Goal: Transaction & Acquisition: Purchase product/service

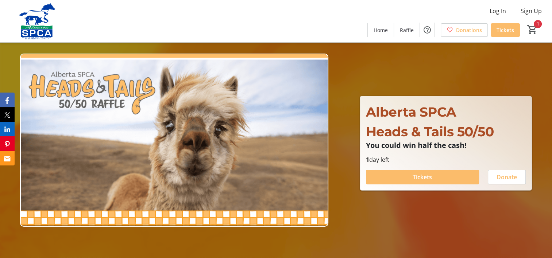
click at [422, 178] on span "Tickets" at bounding box center [421, 177] width 19 height 9
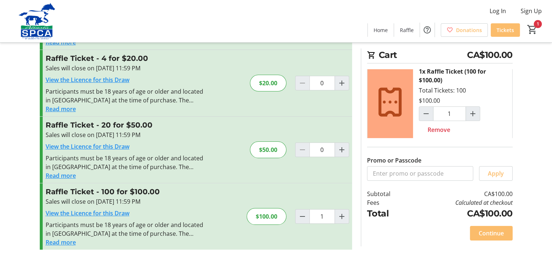
scroll to position [13, 0]
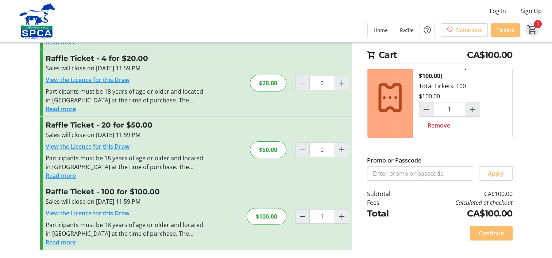
click at [533, 28] on mat-icon "1" at bounding box center [532, 29] width 11 height 11
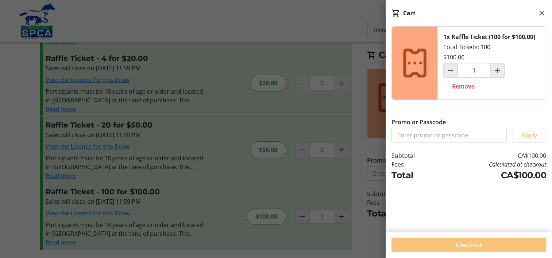
click at [469, 248] on span "Checkout" at bounding box center [468, 245] width 26 height 9
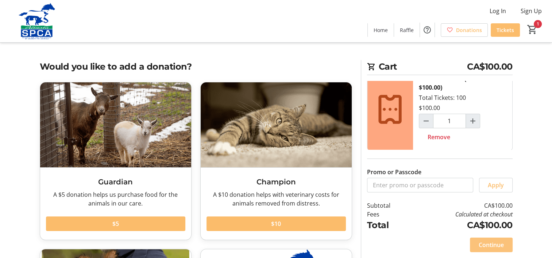
click at [496, 243] on span "Continue" at bounding box center [490, 245] width 25 height 9
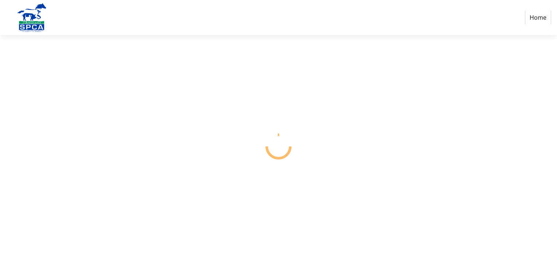
select select "CA"
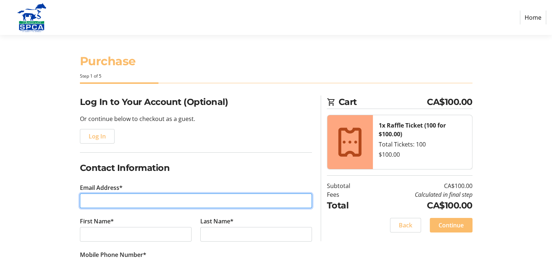
click at [95, 200] on input "Email Address*" at bounding box center [196, 201] width 232 height 15
type input "[EMAIL_ADDRESS][DOMAIN_NAME]"
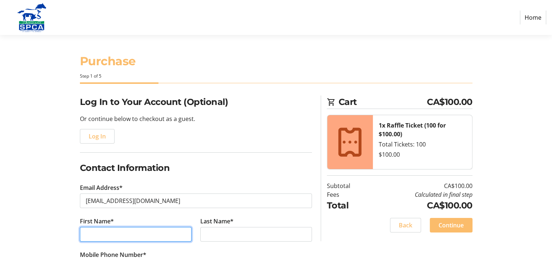
type input "[PERSON_NAME]"
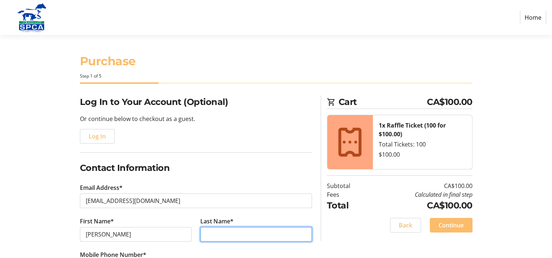
type input "Tuokko"
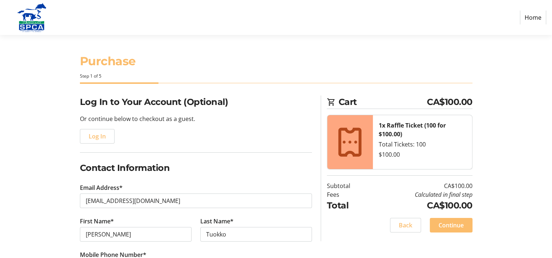
type input "[PHONE_NUMBER]"
type input "[STREET_ADDRESS]"
type input "[GEOGRAPHIC_DATA]"
select select "AB"
type input "T2X0W1"
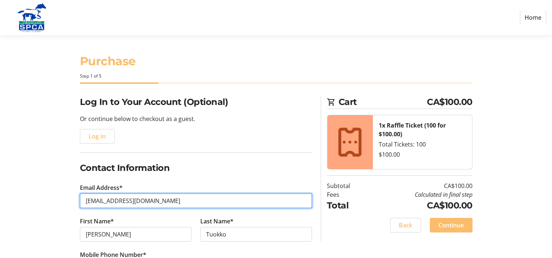
type input "[EMAIL_ADDRESS][DOMAIN_NAME]"
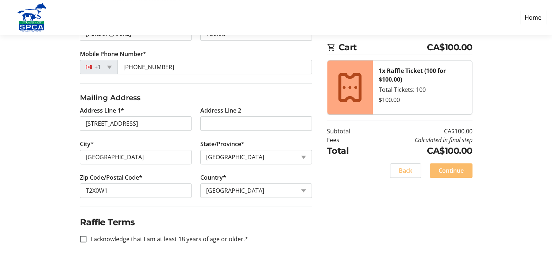
scroll to position [203, 0]
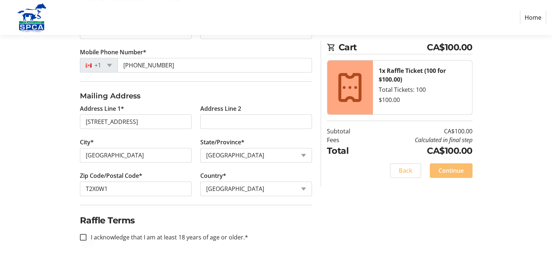
click at [88, 236] on div at bounding box center [83, 238] width 18 height 18
checkbox input "true"
click at [459, 170] on span "Continue" at bounding box center [450, 170] width 25 height 9
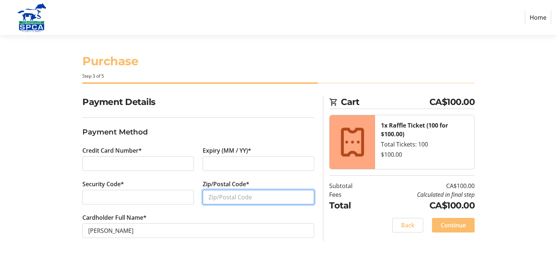
click at [244, 194] on input "Zip/Postal Code*" at bounding box center [259, 197] width 112 height 15
type input "t2x0w1"
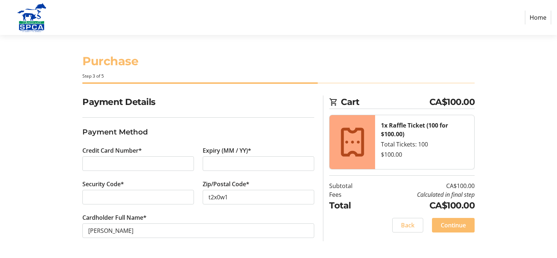
click at [206, 127] on h3 "Payment Method" at bounding box center [198, 132] width 232 height 11
click at [459, 226] on span "Continue" at bounding box center [453, 225] width 25 height 9
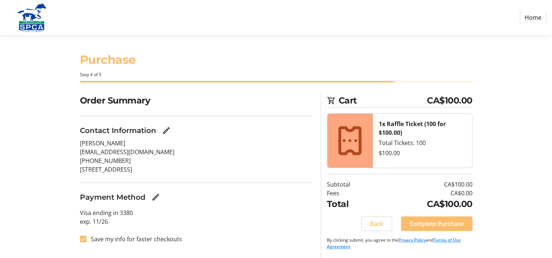
scroll to position [2, 0]
click at [169, 130] on mat-icon "Edit Contact Information" at bounding box center [166, 130] width 9 height 9
select select "AB"
select select "CA"
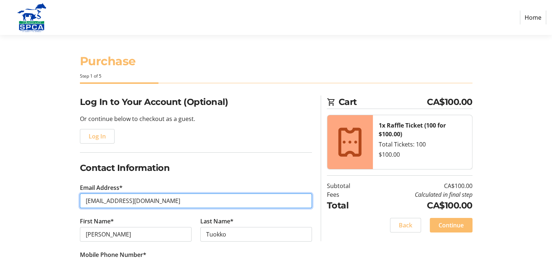
click at [155, 199] on input "[EMAIL_ADDRESS][DOMAIN_NAME]" at bounding box center [196, 201] width 232 height 15
click at [170, 203] on input "[EMAIL_ADDRESS][DOMAIN_NAME]" at bounding box center [196, 201] width 232 height 15
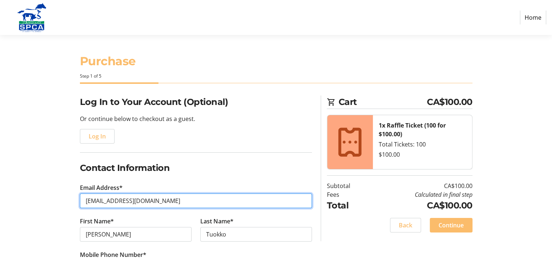
click at [187, 197] on input "[EMAIL_ADDRESS][DOMAIN_NAME]" at bounding box center [196, 201] width 232 height 15
click at [169, 202] on input "[EMAIL_ADDRESS][DOMAIN_NAME]" at bounding box center [196, 201] width 232 height 15
click at [168, 201] on input "[EMAIL_ADDRESS][DOMAIN_NAME]" at bounding box center [196, 201] width 232 height 15
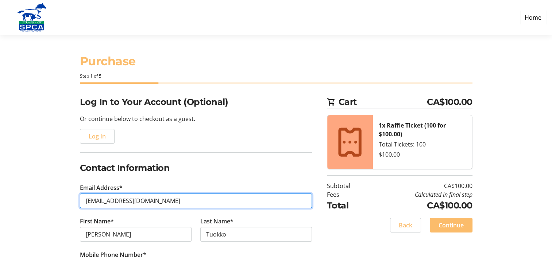
click at [168, 200] on input "[EMAIL_ADDRESS][DOMAIN_NAME]" at bounding box center [196, 201] width 232 height 15
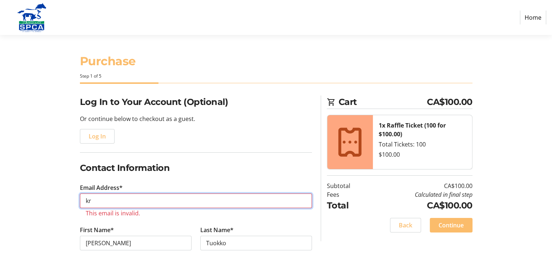
type input "k"
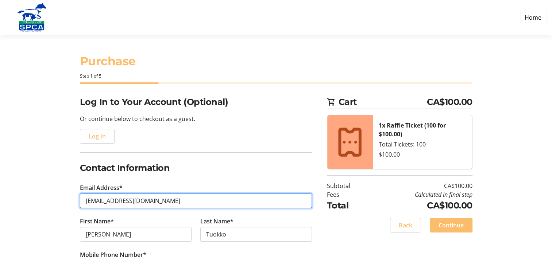
type input "[EMAIL_ADDRESS][DOMAIN_NAME]"
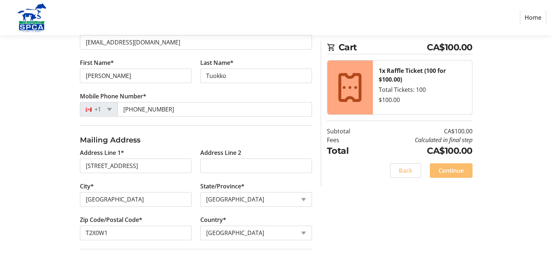
scroll to position [194, 0]
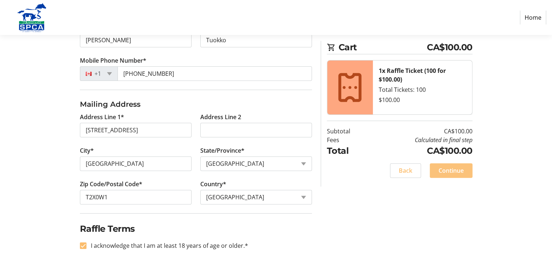
click at [453, 168] on span "Continue" at bounding box center [450, 170] width 25 height 9
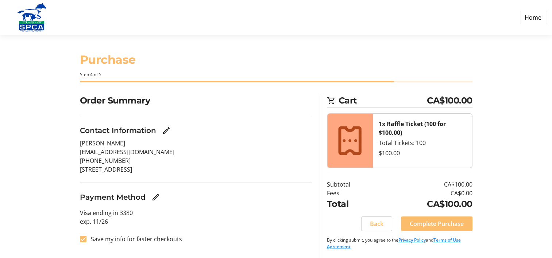
scroll to position [2, 0]
click at [164, 130] on mat-icon "Edit Contact Information" at bounding box center [166, 130] width 9 height 9
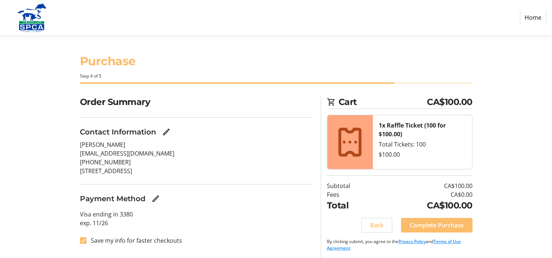
select select "AB"
select select "CA"
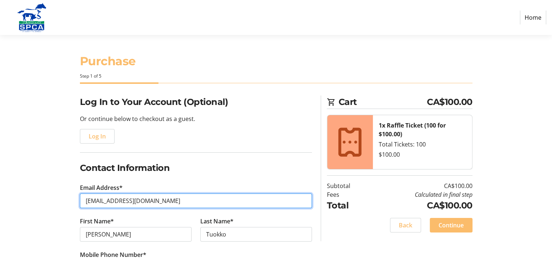
click at [178, 200] on input "[EMAIL_ADDRESS][DOMAIN_NAME]" at bounding box center [196, 201] width 232 height 15
click at [176, 201] on input "[PERSON_NAME][EMAIL_ADDRESS][DOMAIN_NAME]" at bounding box center [196, 201] width 232 height 15
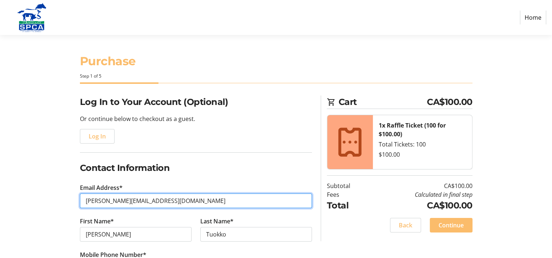
click at [176, 200] on input "[PERSON_NAME][EMAIL_ADDRESS][DOMAIN_NAME]" at bounding box center [196, 201] width 232 height 15
click at [176, 201] on input "[PERSON_NAME][EMAIL_ADDRESS][DOMAIN_NAME]" at bounding box center [196, 201] width 232 height 15
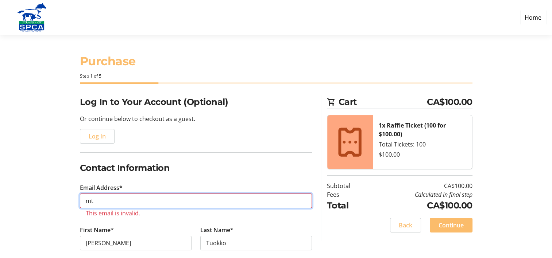
click at [105, 202] on input "mt" at bounding box center [196, 201] width 232 height 15
click at [105, 201] on input "mt" at bounding box center [196, 201] width 232 height 15
click at [174, 204] on input "mt" at bounding box center [196, 201] width 232 height 15
click at [124, 201] on input "mt" at bounding box center [196, 201] width 232 height 15
type input "m"
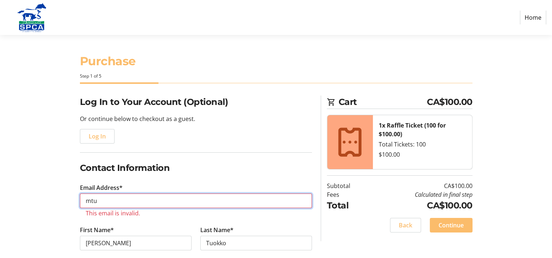
type input "[EMAIL_ADDRESS][DOMAIN_NAME]"
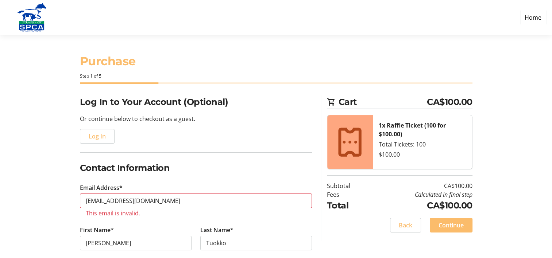
type input "[GEOGRAPHIC_DATA] SE"
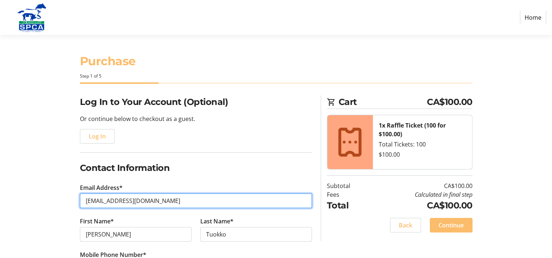
type input "[PERSON_NAME][EMAIL_ADDRESS][DOMAIN_NAME]"
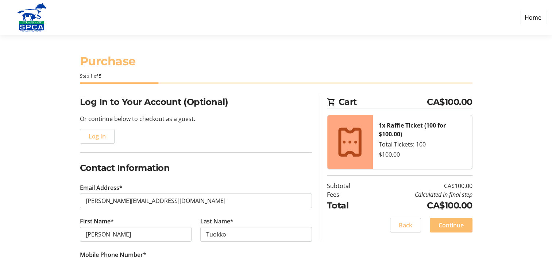
click at [233, 164] on h2 "Contact Information" at bounding box center [196, 168] width 232 height 13
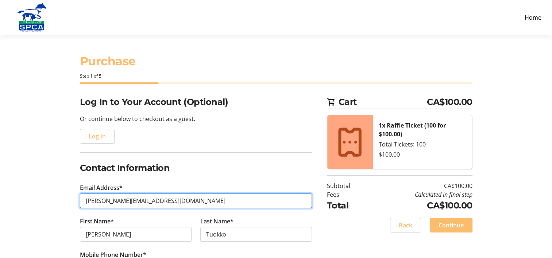
click at [193, 201] on input "[PERSON_NAME][EMAIL_ADDRESS][DOMAIN_NAME]" at bounding box center [196, 201] width 232 height 15
click at [193, 200] on input "[PERSON_NAME][EMAIL_ADDRESS][DOMAIN_NAME]" at bounding box center [196, 201] width 232 height 15
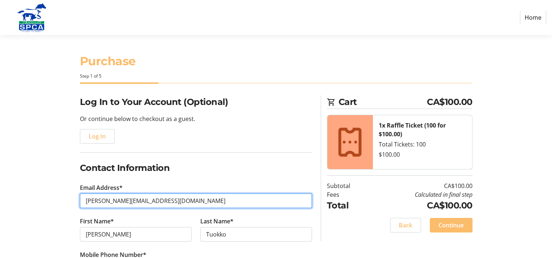
click at [193, 199] on input "[PERSON_NAME][EMAIL_ADDRESS][DOMAIN_NAME]" at bounding box center [196, 201] width 232 height 15
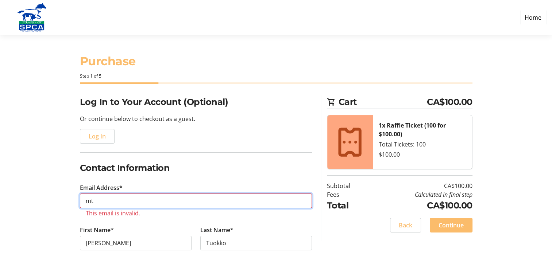
type input "[EMAIL_ADDRESS][DOMAIN_NAME]"
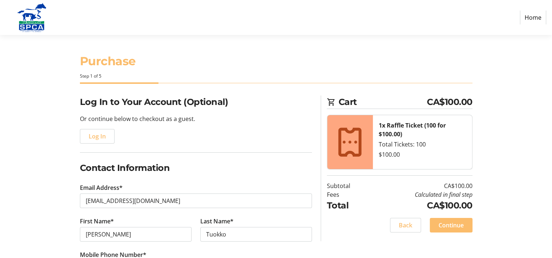
click at [192, 170] on h2 "Contact Information" at bounding box center [196, 168] width 232 height 13
click at [232, 163] on h2 "Contact Information" at bounding box center [196, 168] width 232 height 13
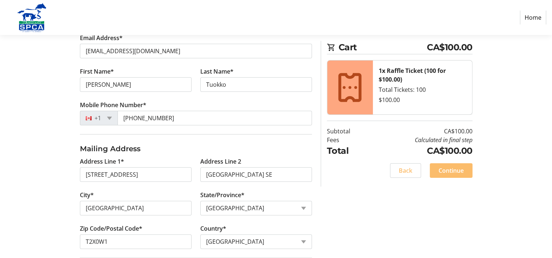
scroll to position [194, 0]
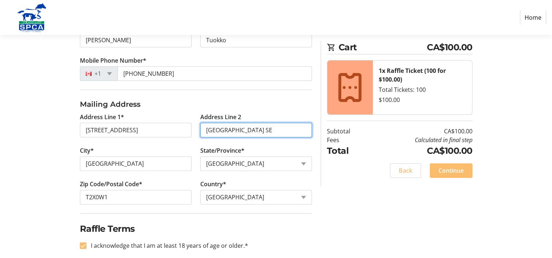
click at [287, 126] on input "[GEOGRAPHIC_DATA] SE" at bounding box center [256, 130] width 112 height 15
click at [287, 127] on input "[GEOGRAPHIC_DATA] SE" at bounding box center [256, 130] width 112 height 15
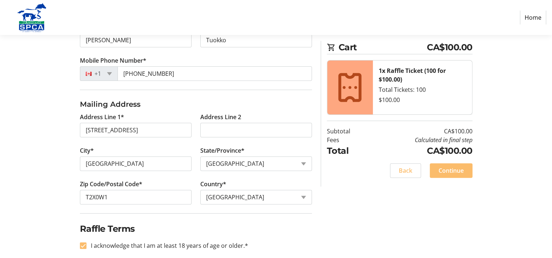
click at [368, 208] on div "Log In to Your Account (Optional) Or continue below to checkout as a guest. Log…" at bounding box center [275, 84] width 481 height 366
click at [448, 168] on span "Continue" at bounding box center [450, 170] width 25 height 9
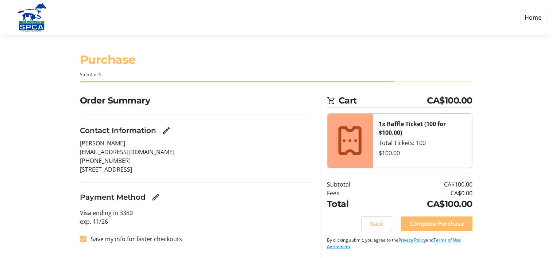
scroll to position [2, 0]
click at [444, 224] on span "Complete Purchase" at bounding box center [437, 223] width 54 height 9
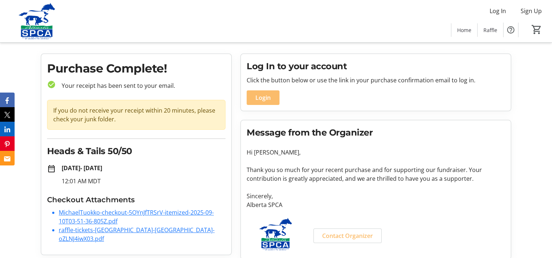
scroll to position [20, 0]
